Goal: Understand process/instructions: Learn about a topic

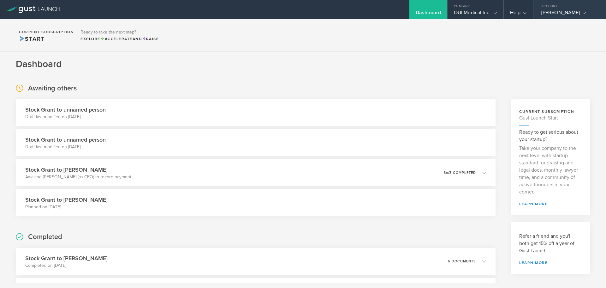
click at [561, 16] on div "Rachel" at bounding box center [568, 13] width 54 height 9
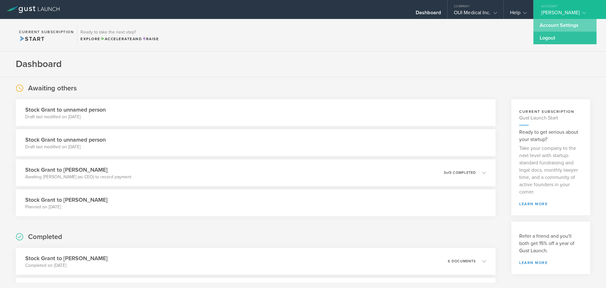
click at [558, 24] on link "Account Settings" at bounding box center [564, 25] width 63 height 13
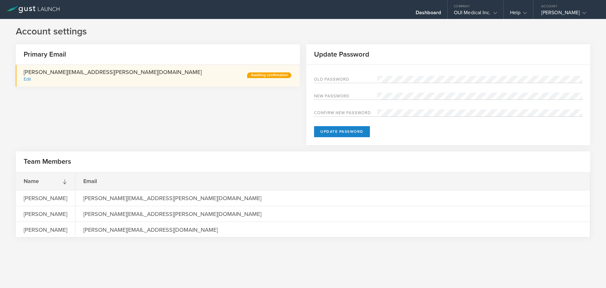
click at [281, 76] on div "Awaiting confirmation" at bounding box center [269, 75] width 44 height 6
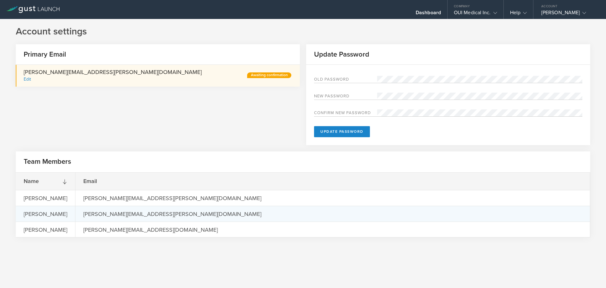
click at [45, 210] on div "Rachel" at bounding box center [45, 213] width 59 height 15
click at [49, 214] on div "Rachel" at bounding box center [45, 213] width 59 height 15
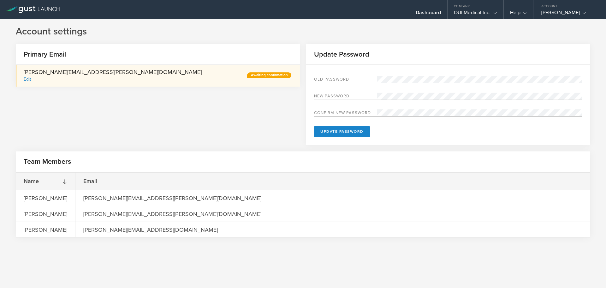
click at [277, 73] on div "Awaiting confirmation" at bounding box center [269, 75] width 44 height 6
click at [580, 12] on gust-icon at bounding box center [583, 12] width 6 height 6
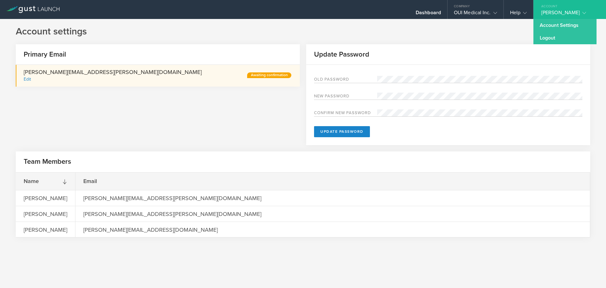
click at [55, 53] on h2 "Primary Email" at bounding box center [41, 54] width 50 height 9
drag, startPoint x: 55, startPoint y: 53, endPoint x: 54, endPoint y: 48, distance: 4.9
click at [55, 53] on h2 "Primary Email" at bounding box center [41, 54] width 50 height 9
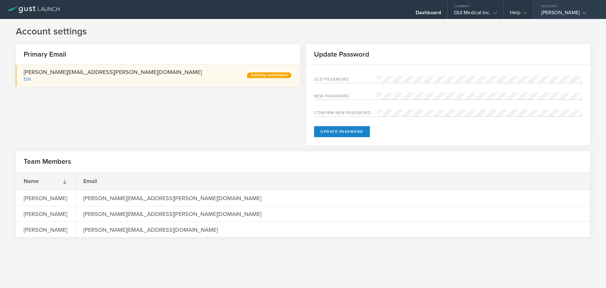
click at [557, 7] on div "Account" at bounding box center [569, 4] width 73 height 9
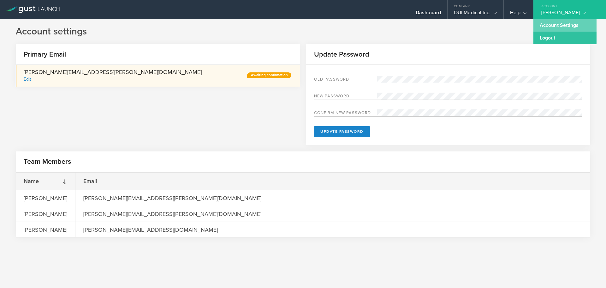
click at [560, 23] on link "Account Settings" at bounding box center [564, 25] width 63 height 13
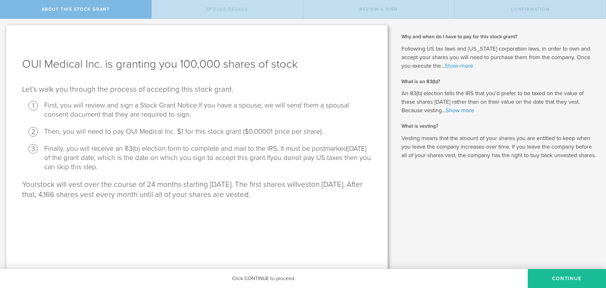
click at [460, 67] on link "Show more" at bounding box center [459, 65] width 28 height 7
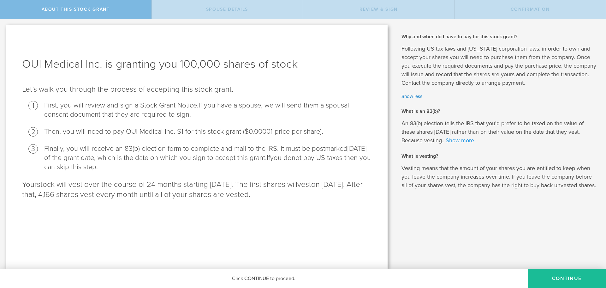
click at [461, 140] on link "Show more" at bounding box center [460, 140] width 28 height 7
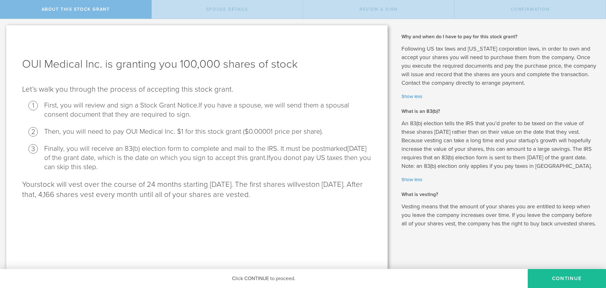
scroll to position [5, 0]
click at [411, 176] on link "Show less" at bounding box center [498, 179] width 195 height 7
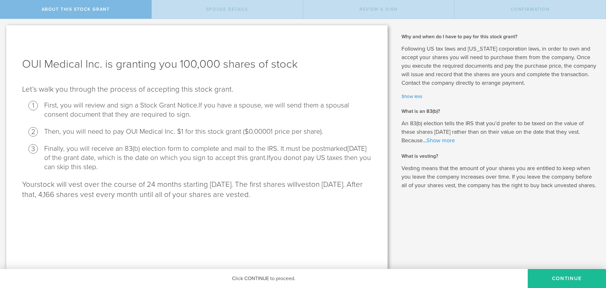
click at [443, 137] on link "Show more" at bounding box center [440, 140] width 28 height 7
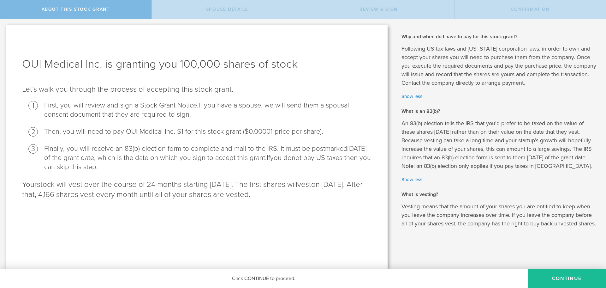
scroll to position [5, 0]
drag, startPoint x: 138, startPoint y: 191, endPoint x: 121, endPoint y: 193, distance: 17.5
click at [121, 193] on p "Your stock will vest over the course of 24 months starting [DATE]. The first sh…" at bounding box center [197, 189] width 350 height 20
click at [183, 187] on p "Your stock will vest over the course of 24 months starting [DATE]. The first sh…" at bounding box center [197, 189] width 350 height 20
drag, startPoint x: 331, startPoint y: 191, endPoint x: 18, endPoint y: 176, distance: 313.4
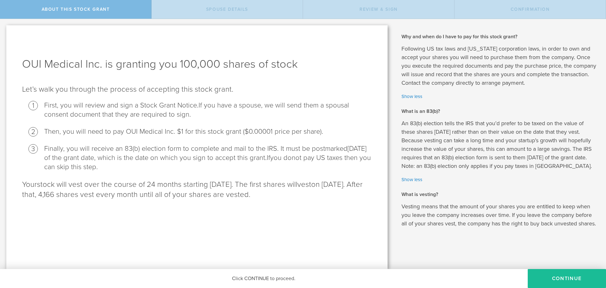
click at [18, 176] on div "OUI Medical Inc. is granting you 100,000 shares of stock Let’s walk you through…" at bounding box center [196, 146] width 381 height 243
click at [304, 199] on div "OUI Medical Inc. is granting you 100,000 shares of stock Let’s walk you through…" at bounding box center [196, 146] width 381 height 243
drag, startPoint x: 335, startPoint y: 192, endPoint x: 20, endPoint y: 179, distance: 315.5
click at [20, 179] on div "OUI Medical Inc. is granting you 100,000 shares of stock Let’s walk you through…" at bounding box center [196, 146] width 381 height 243
click at [334, 201] on div "OUI Medical Inc. is granting you 100,000 shares of stock Let’s walk you through…" at bounding box center [196, 146] width 381 height 243
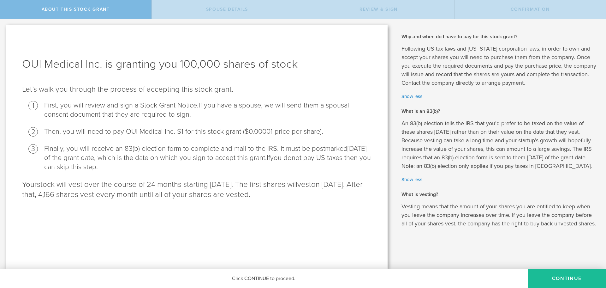
drag, startPoint x: 356, startPoint y: 193, endPoint x: 15, endPoint y: 59, distance: 366.8
click at [15, 59] on div "OUI Medical Inc. is granting you 100,000 shares of stock Let’s walk you through…" at bounding box center [196, 146] width 381 height 243
click at [151, 101] on li "First, you will review and sign a Stock Grant Notice. If you have a spouse, we …" at bounding box center [208, 110] width 328 height 18
